Goal: Task Accomplishment & Management: Use online tool/utility

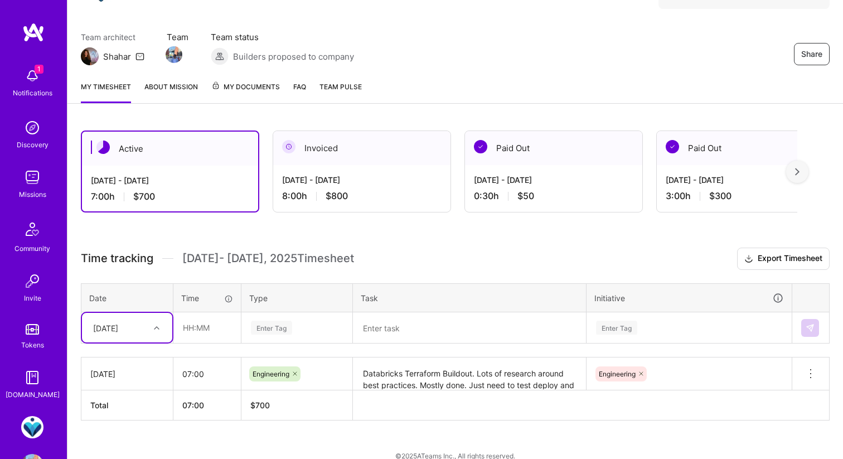
scroll to position [90, 0]
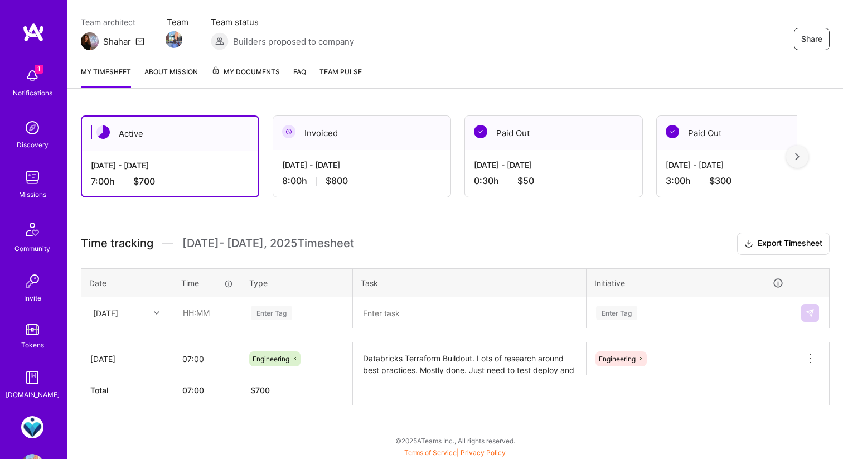
scroll to position [90, 0]
click at [118, 314] on div "[DATE]" at bounding box center [105, 312] width 25 height 12
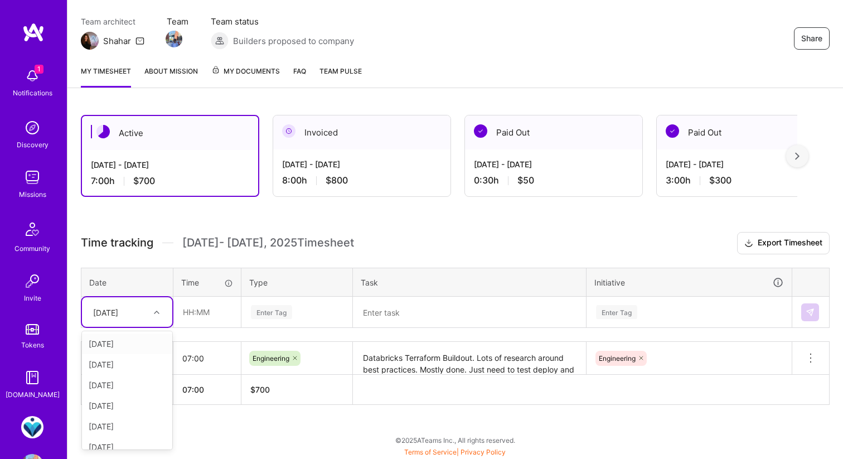
scroll to position [36, 0]
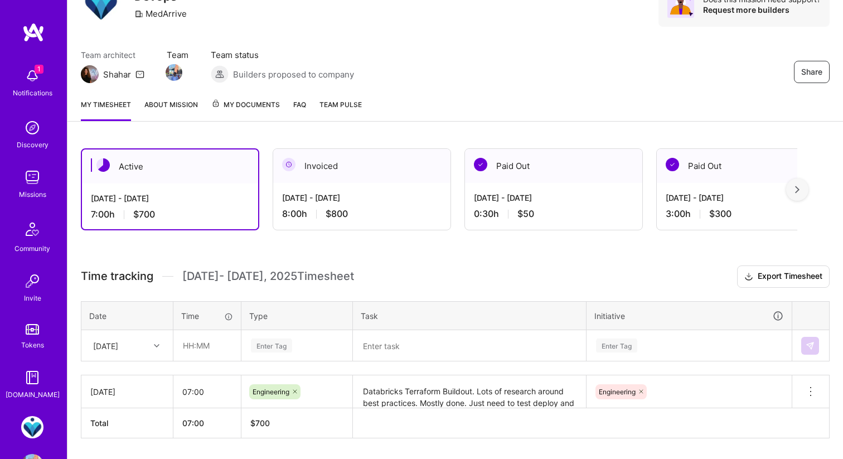
scroll to position [90, 0]
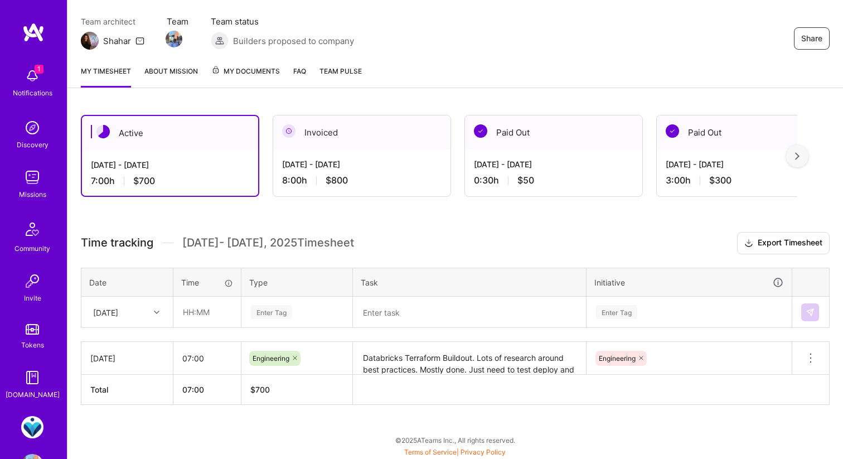
click at [131, 327] on div "[DATE]" at bounding box center [127, 312] width 90 height 30
click at [121, 432] on div "[DATE]" at bounding box center [127, 436] width 90 height 21
click at [211, 307] on input "text" at bounding box center [207, 312] width 66 height 30
type input "01:00"
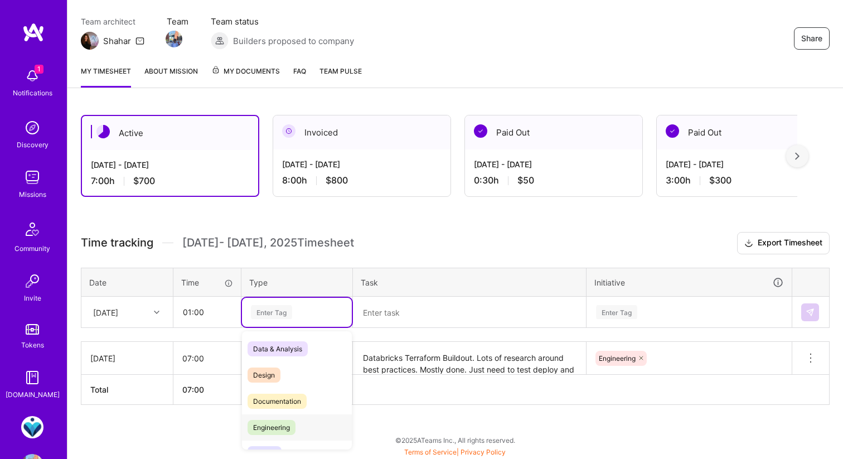
click at [274, 422] on span "Engineering" at bounding box center [271, 427] width 48 height 15
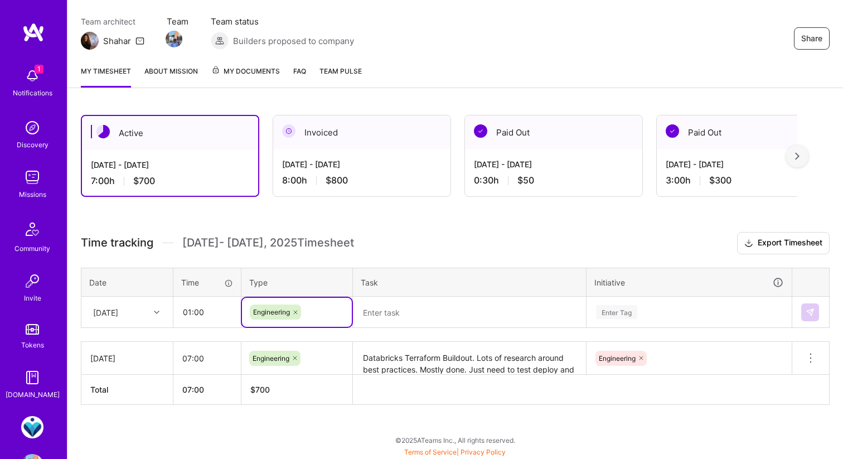
click at [407, 301] on textarea at bounding box center [469, 312] width 231 height 29
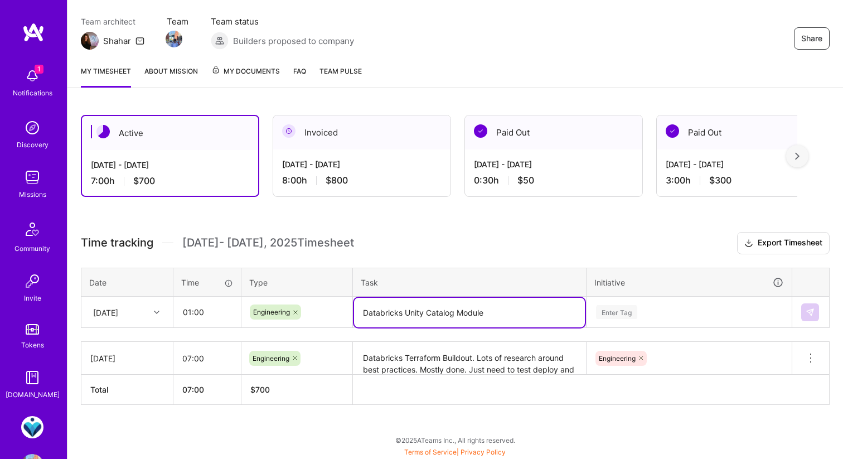
type textarea "Databricks Unity Catalog Module"
click at [642, 300] on div "Enter Tag" at bounding box center [689, 311] width 204 height 29
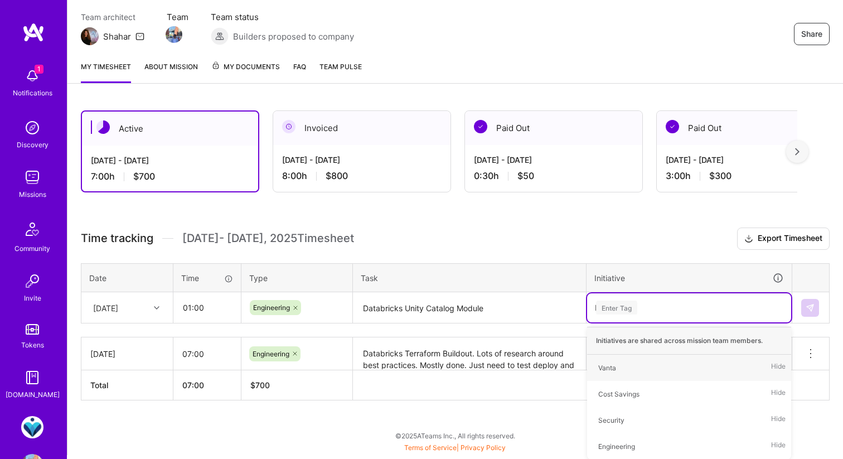
scroll to position [90, 0]
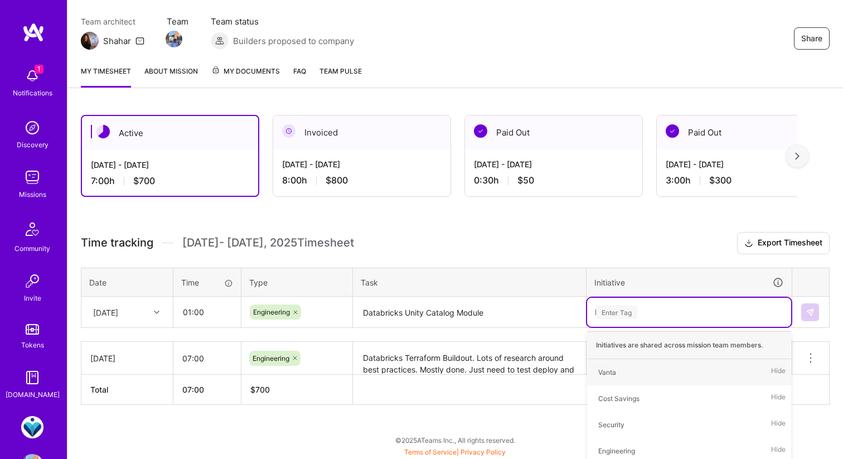
type input "Eng"
click at [629, 370] on div "Engineering" at bounding box center [616, 372] width 37 height 12
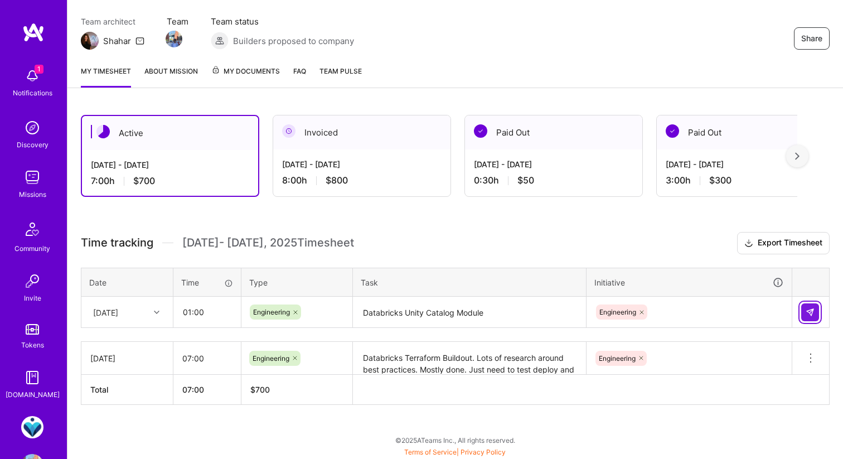
click at [811, 313] on img at bounding box center [809, 312] width 9 height 9
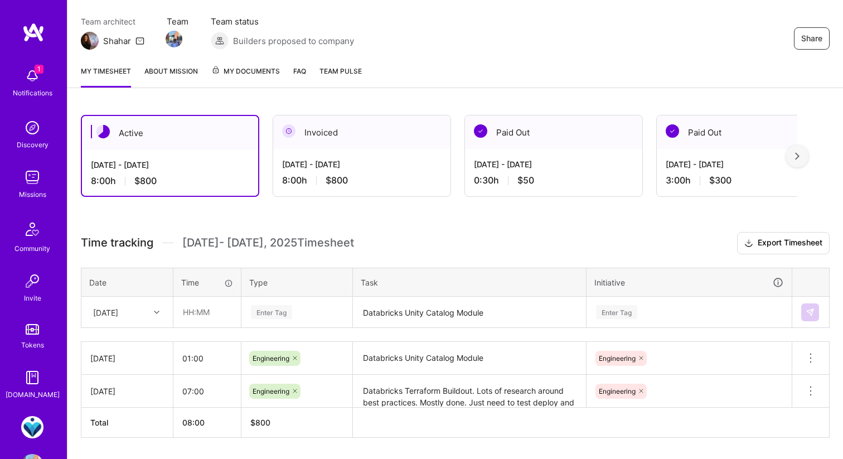
click at [43, 82] on div "1 Notifications" at bounding box center [32, 81] width 69 height 38
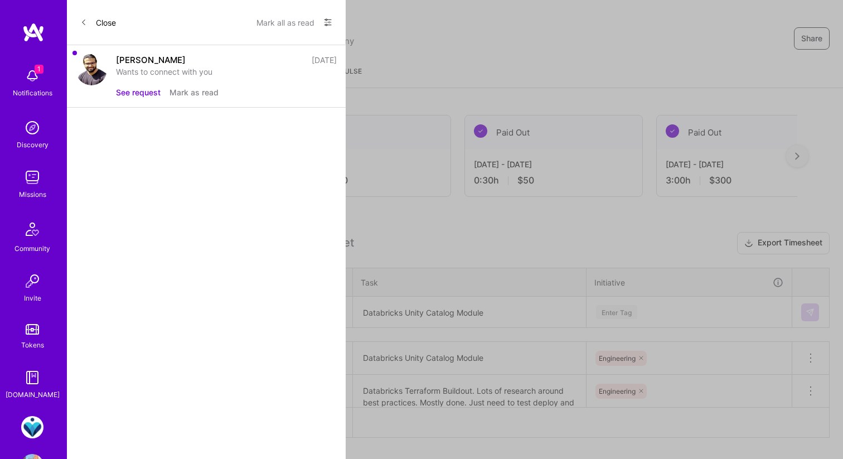
click at [119, 90] on button "See request" at bounding box center [138, 92] width 45 height 12
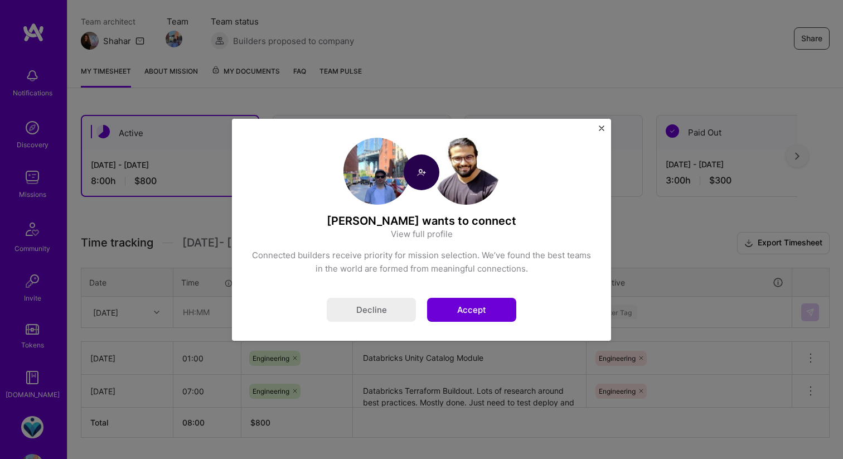
click at [414, 230] on link "View full profile" at bounding box center [422, 234] width 62 height 12
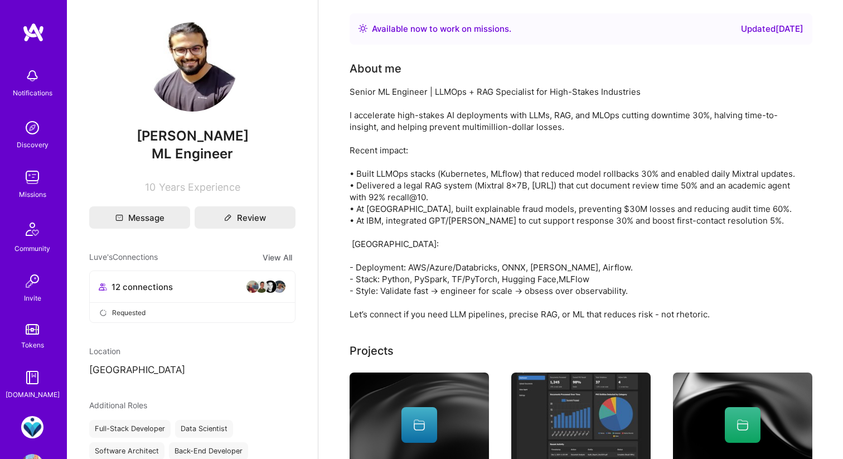
click at [31, 90] on div "Notifications" at bounding box center [33, 93] width 40 height 12
